Goal: Information Seeking & Learning: Learn about a topic

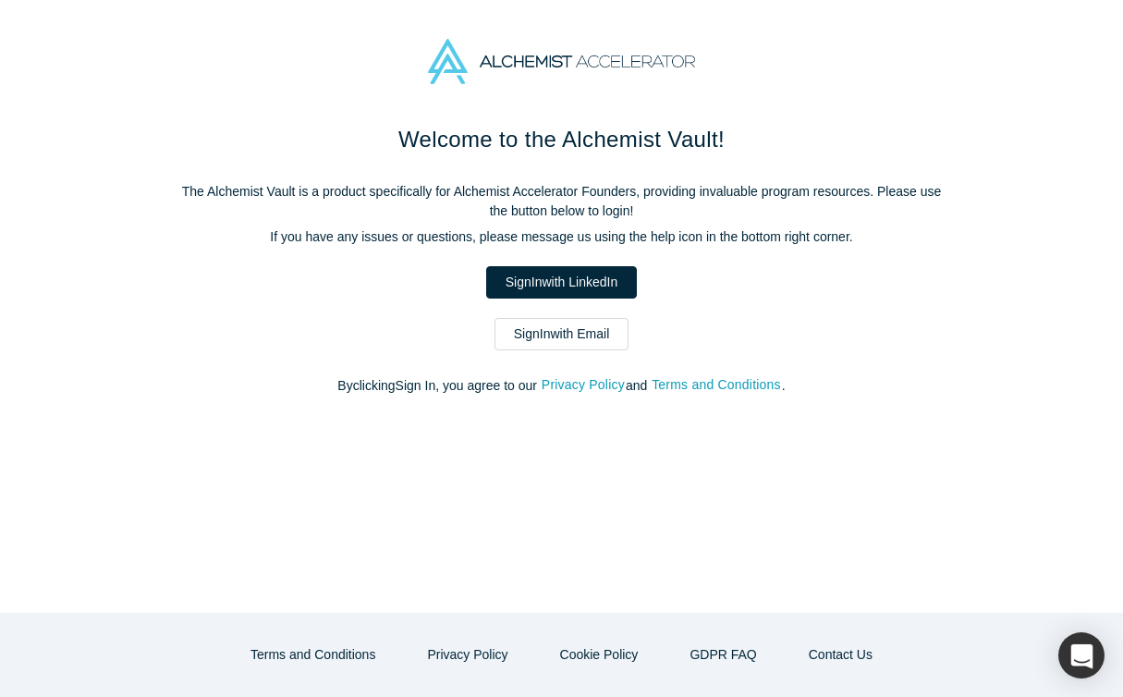
click at [535, 284] on link "Sign In with LinkedIn" at bounding box center [561, 282] width 151 height 32
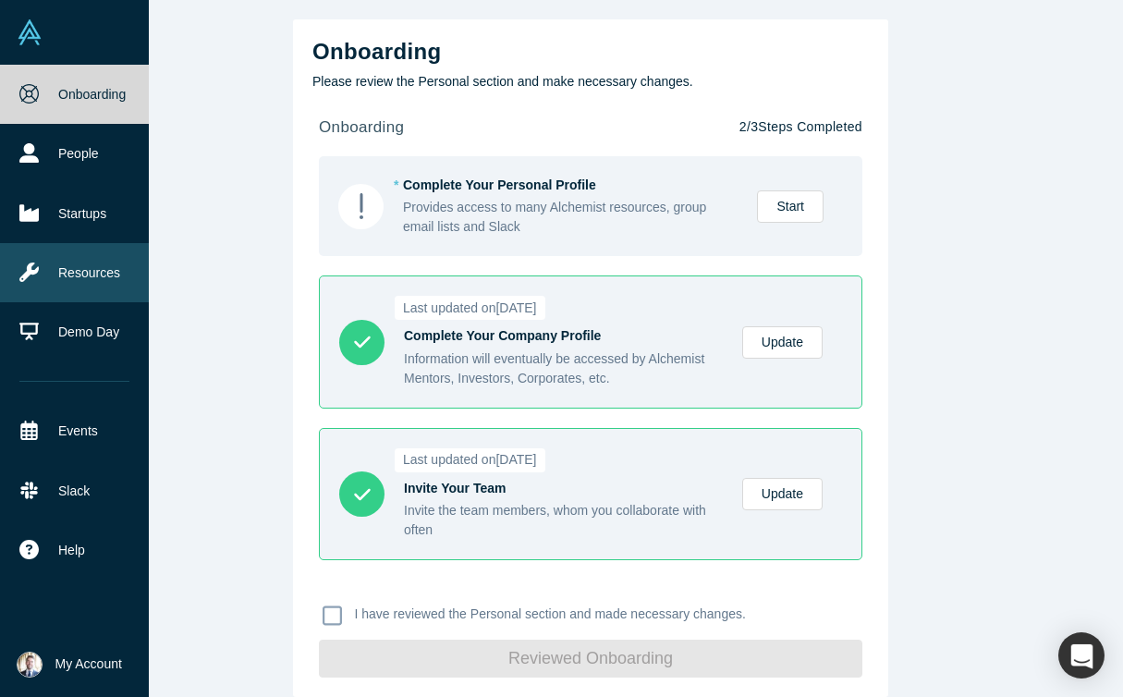
click at [84, 284] on link "Resources" at bounding box center [74, 272] width 149 height 59
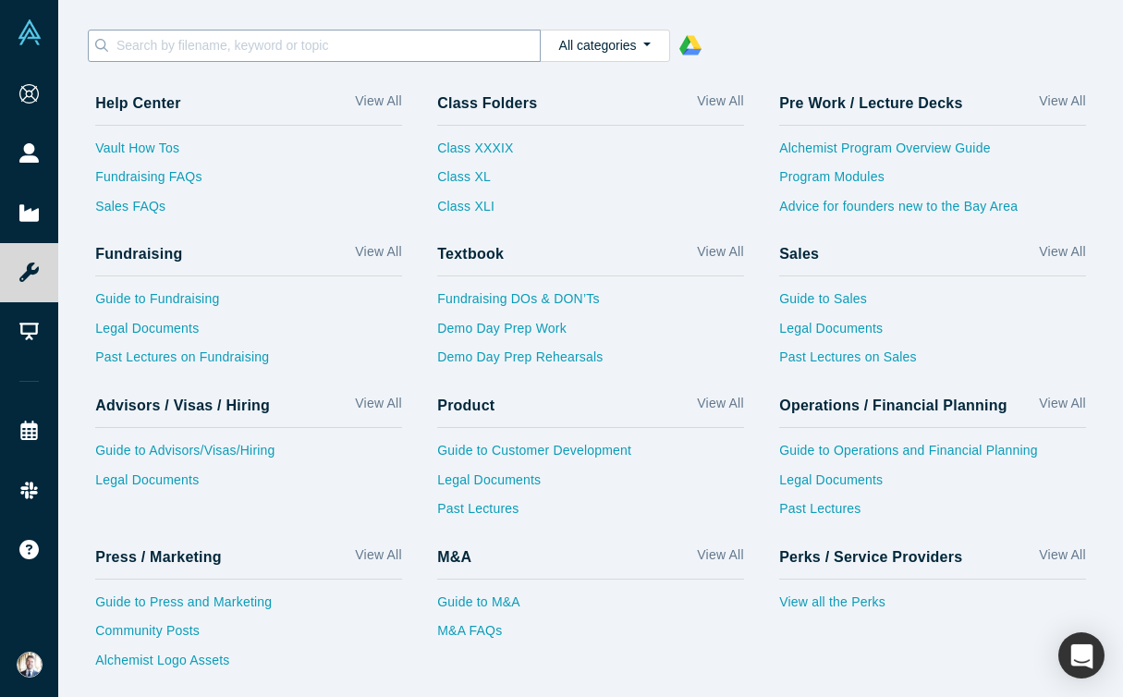
click at [377, 51] on input at bounding box center [327, 45] width 425 height 24
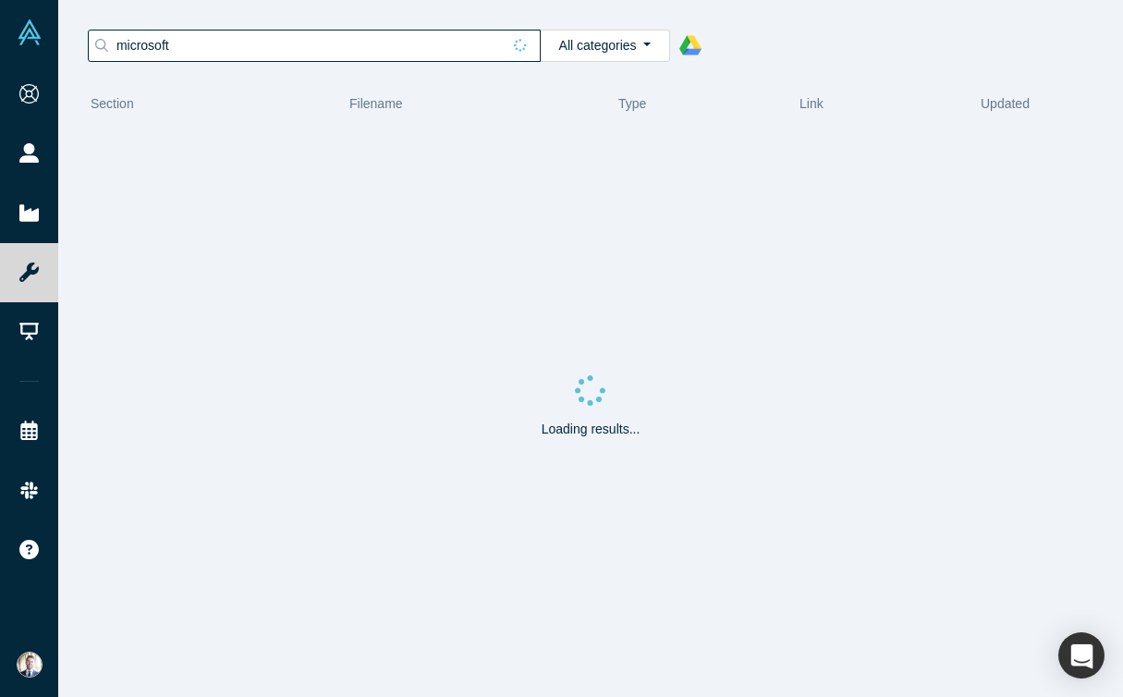
type input "microsoft"
click at [627, 52] on button "All categories" at bounding box center [605, 46] width 130 height 32
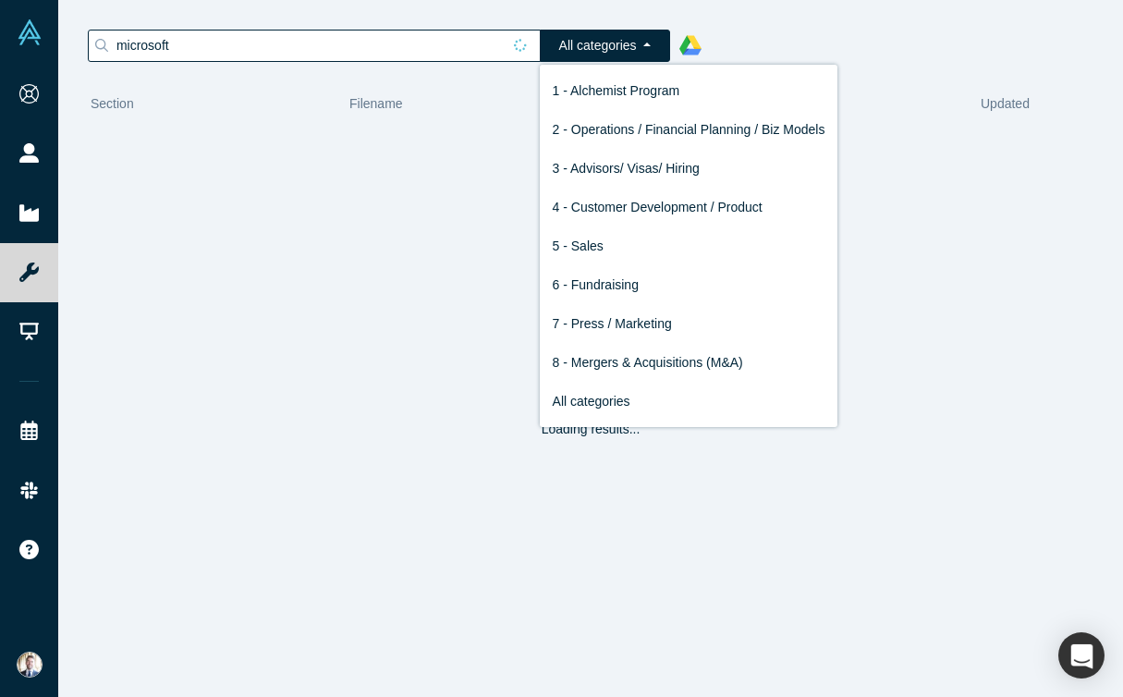
click at [627, 52] on button "All categories" at bounding box center [605, 46] width 130 height 32
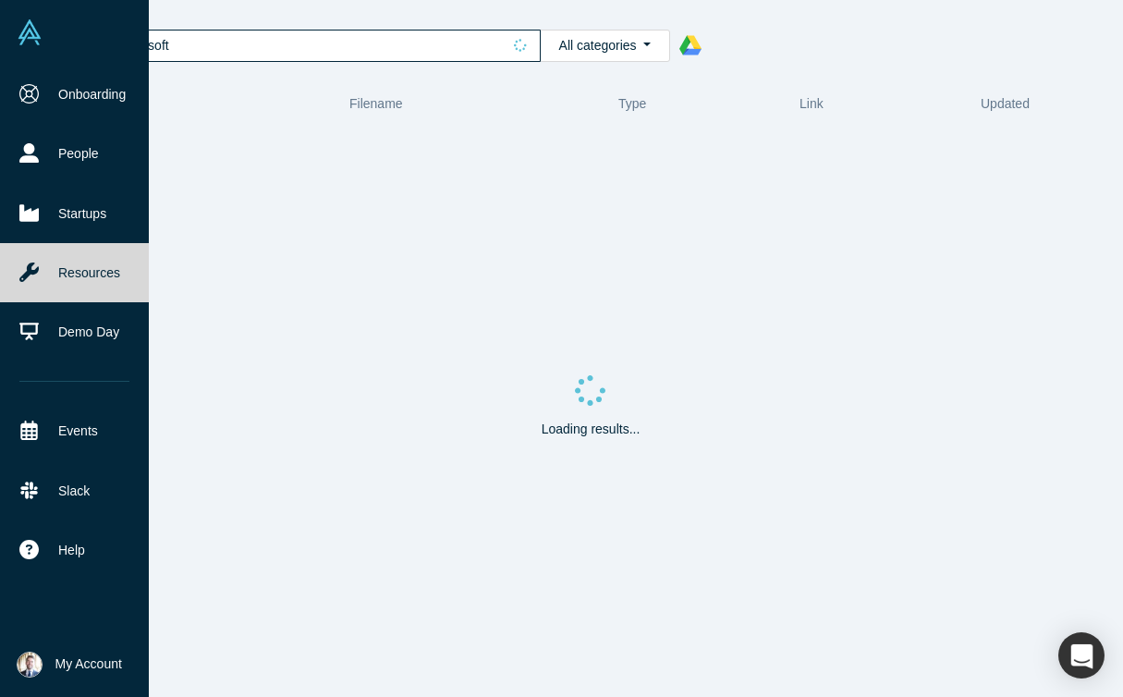
click at [85, 275] on link "Resources" at bounding box center [74, 272] width 149 height 59
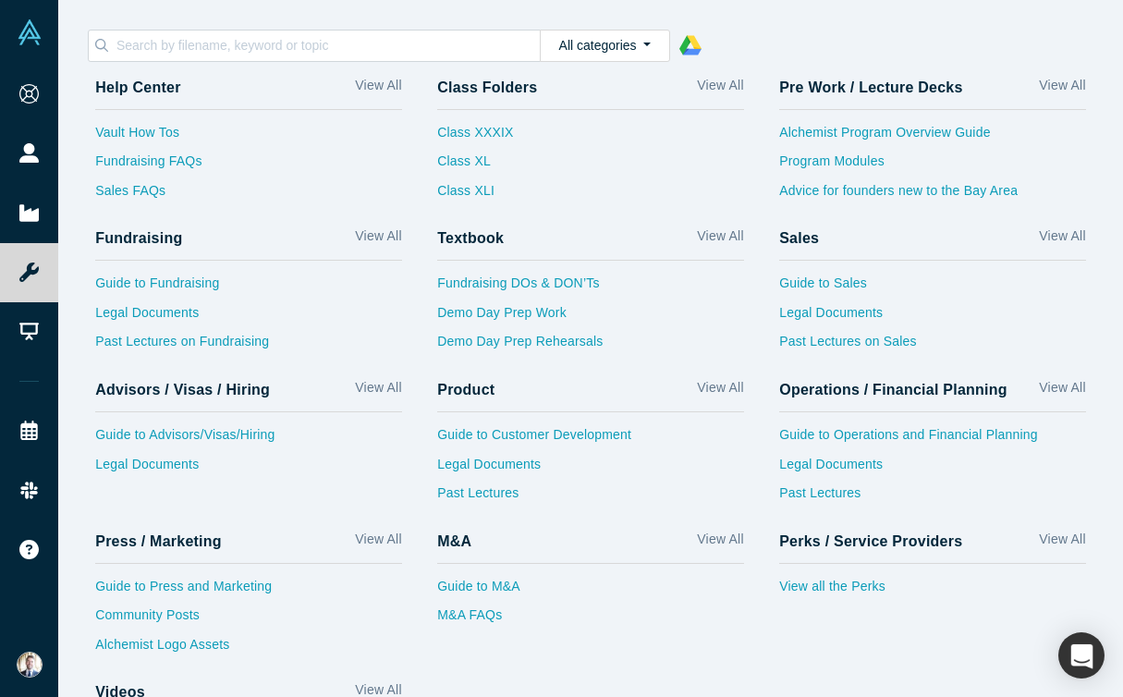
scroll to position [20, 0]
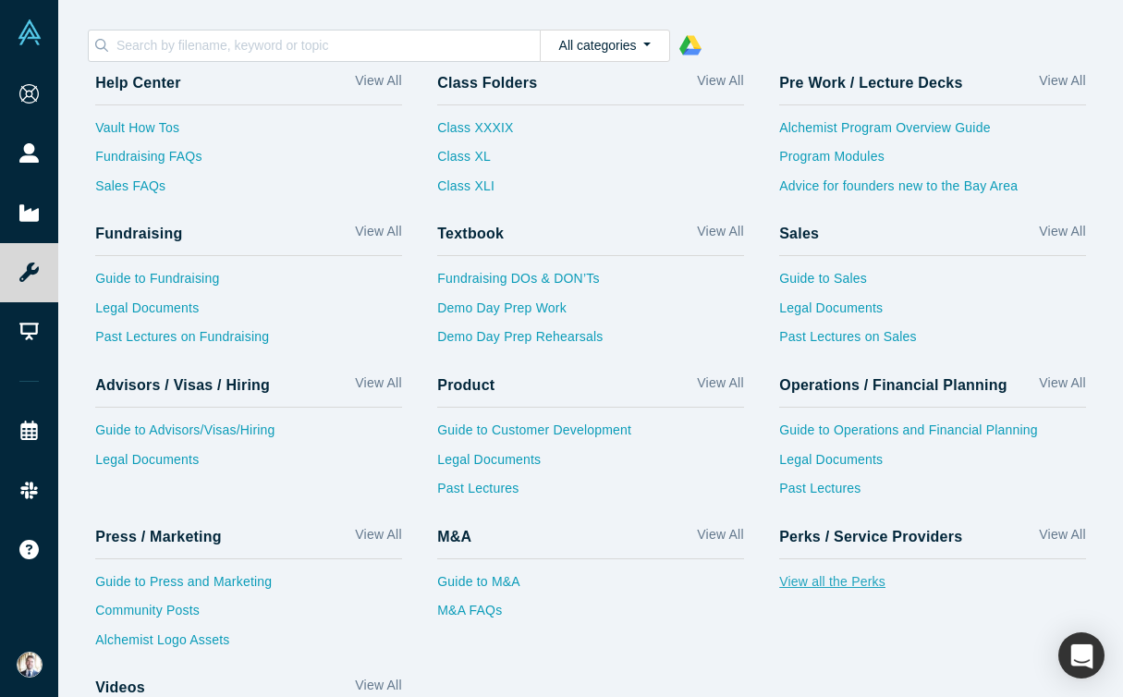
click at [826, 583] on link "View all the Perks" at bounding box center [932, 587] width 307 height 30
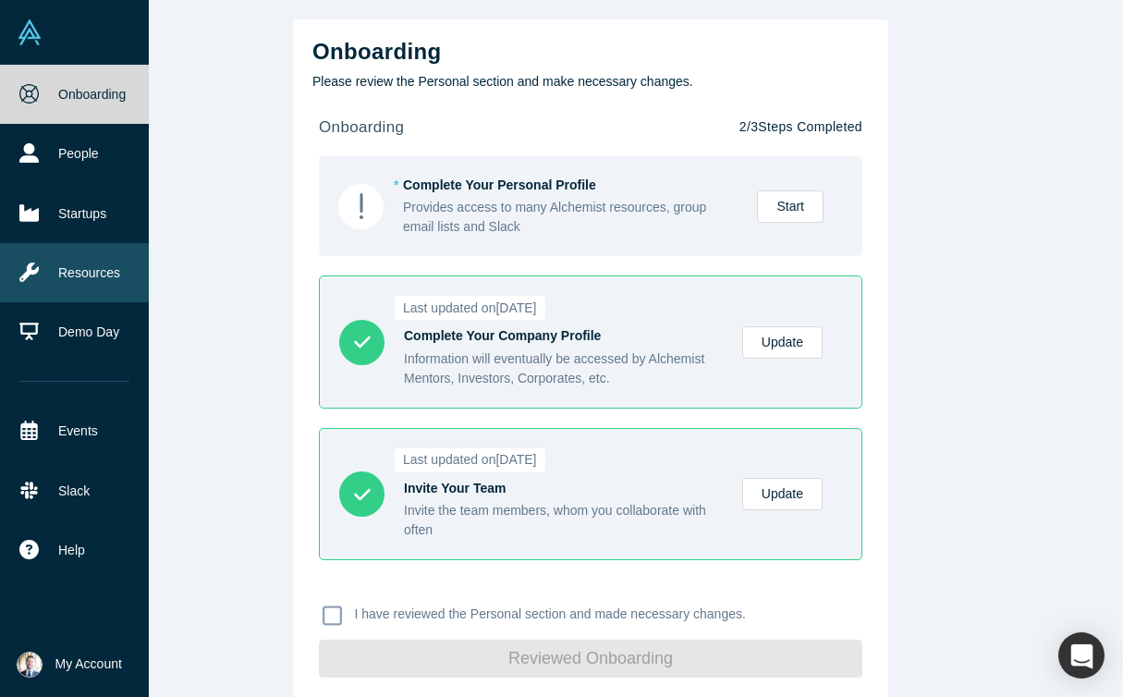
click at [33, 280] on icon at bounding box center [28, 271] width 19 height 19
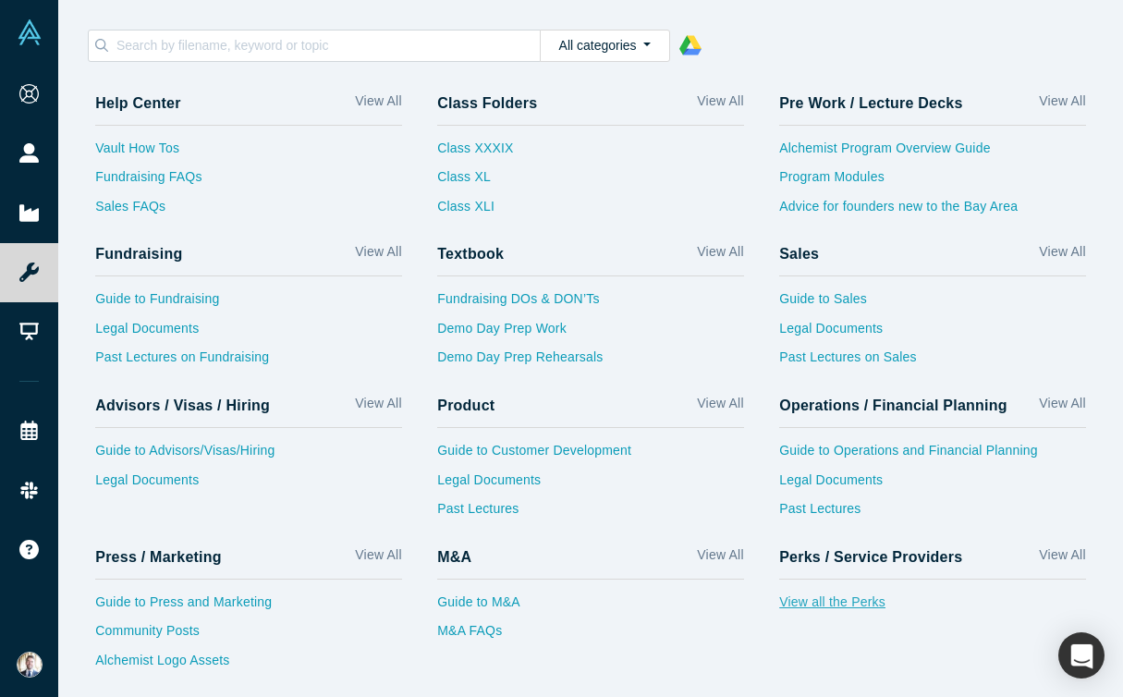
click at [843, 604] on link "View all the Perks" at bounding box center [932, 607] width 307 height 30
